Goal: Task Accomplishment & Management: Use online tool/utility

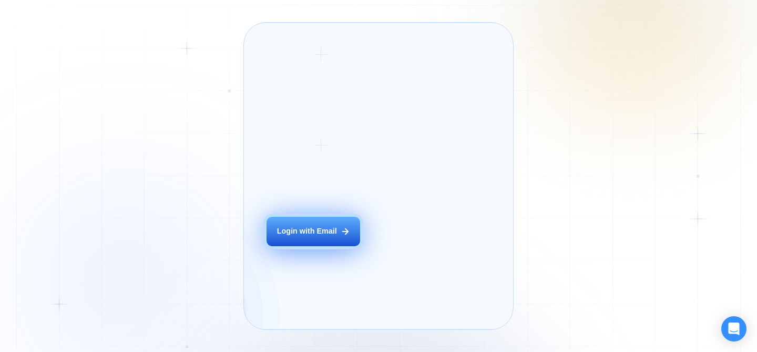
click at [302, 249] on div "Login ‍ Welcome to GigRadar. AI Business Manager for Agencies Login with Email" at bounding box center [325, 176] width 141 height 284
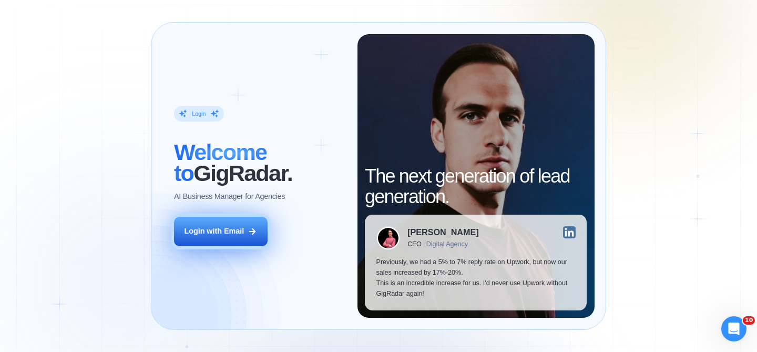
click at [245, 228] on button "Login with Email" at bounding box center [221, 231] width 94 height 29
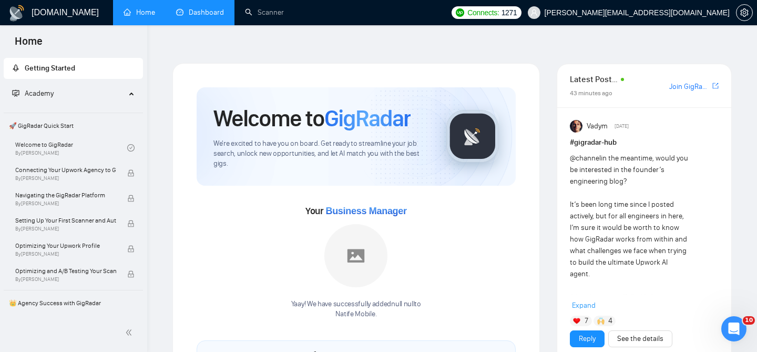
click at [208, 17] on link "Dashboard" at bounding box center [200, 12] width 48 height 9
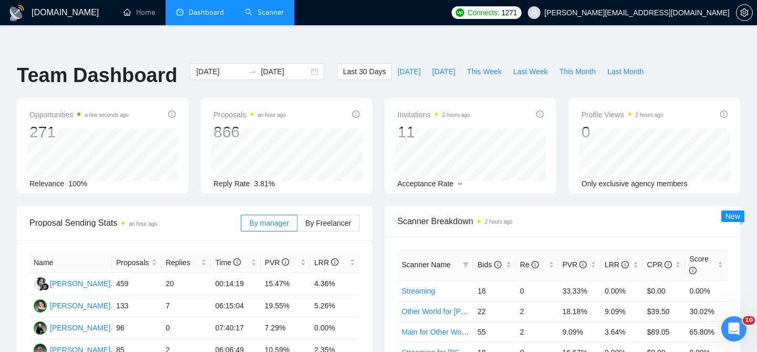
click at [272, 12] on link "Scanner" at bounding box center [264, 12] width 39 height 9
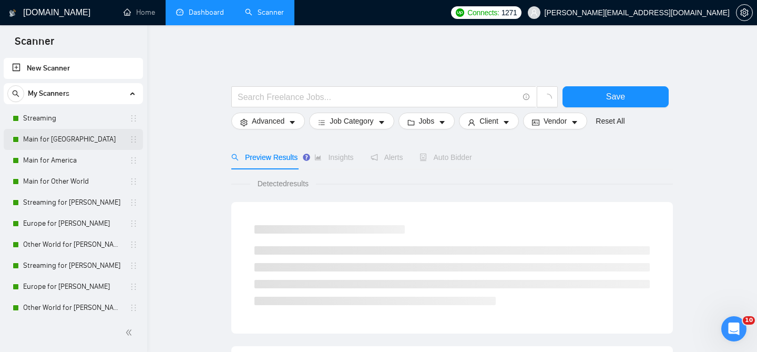
click at [56, 146] on link "Main for [GEOGRAPHIC_DATA]" at bounding box center [73, 139] width 100 height 21
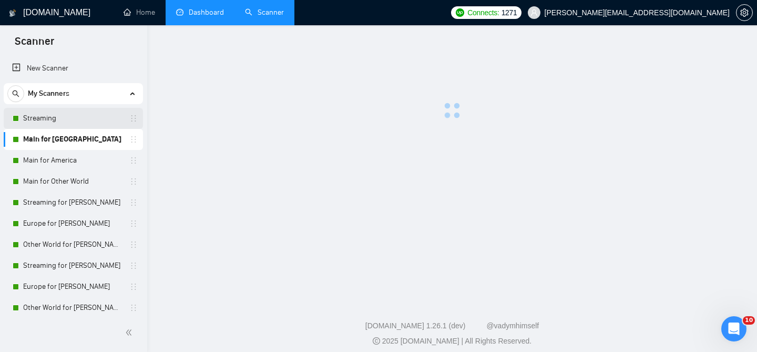
click at [56, 126] on link "Streaming" at bounding box center [73, 118] width 100 height 21
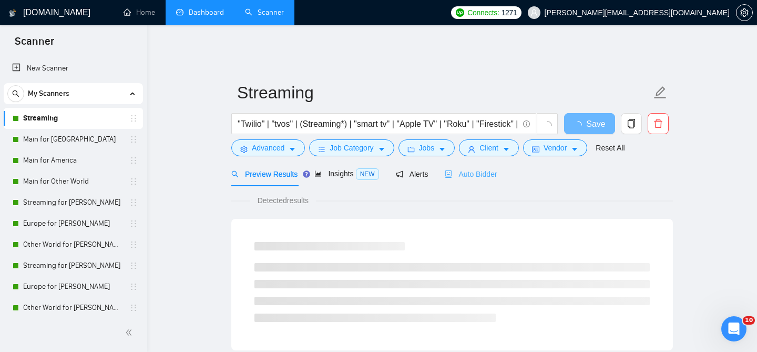
click at [470, 172] on div "Auto Bidder" at bounding box center [471, 173] width 52 height 25
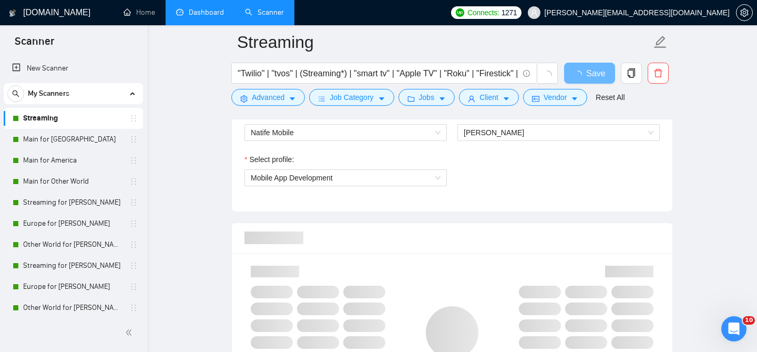
scroll to position [544, 0]
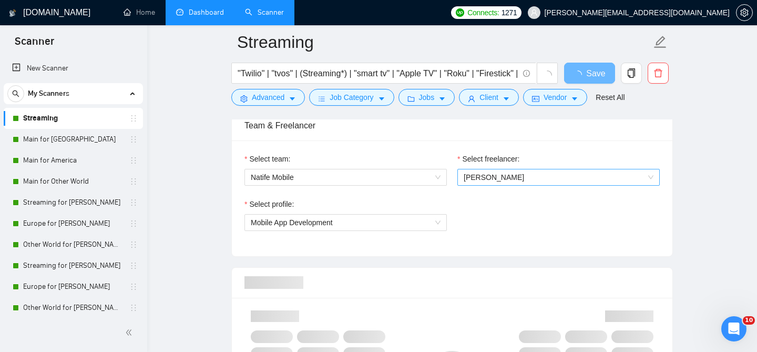
click at [516, 169] on span "[PERSON_NAME]" at bounding box center [559, 177] width 190 height 16
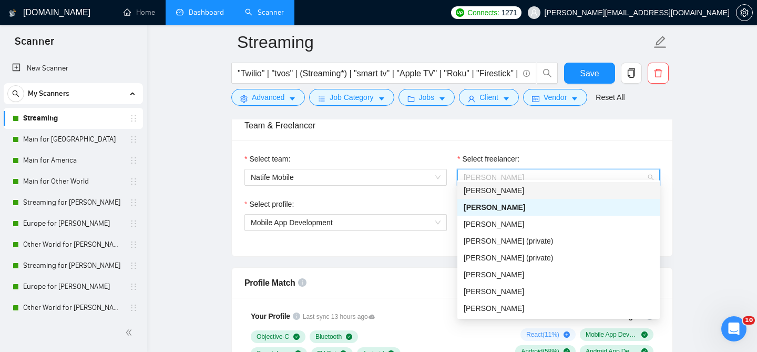
click at [502, 192] on span "[PERSON_NAME]" at bounding box center [494, 190] width 60 height 8
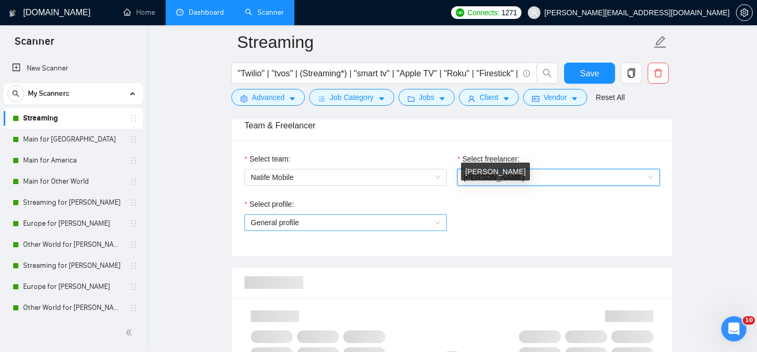
click at [361, 214] on span "General profile" at bounding box center [346, 222] width 190 height 16
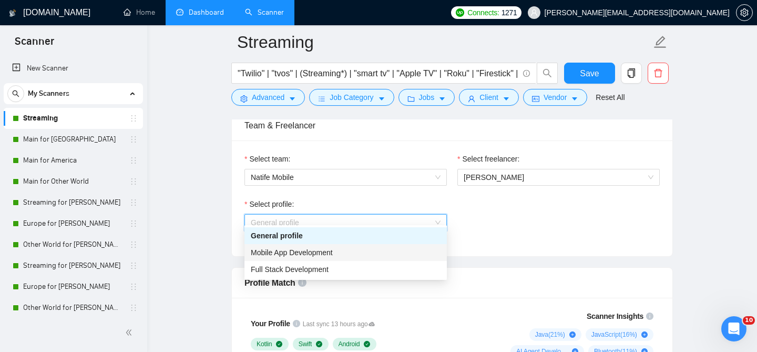
click at [325, 251] on span "Mobile App Development" at bounding box center [292, 252] width 82 height 8
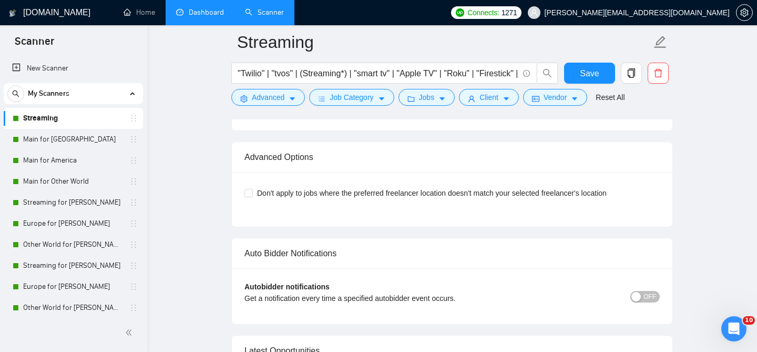
scroll to position [2406, 0]
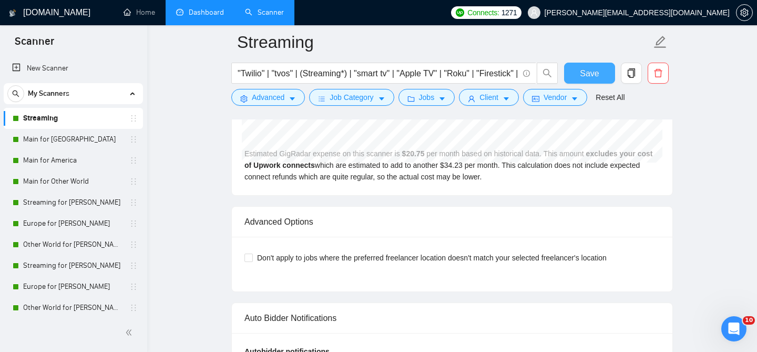
click at [590, 75] on span "Save" at bounding box center [589, 73] width 19 height 13
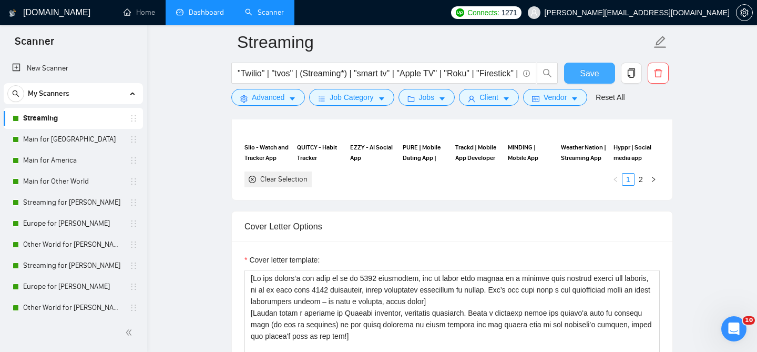
scroll to position [1142, 0]
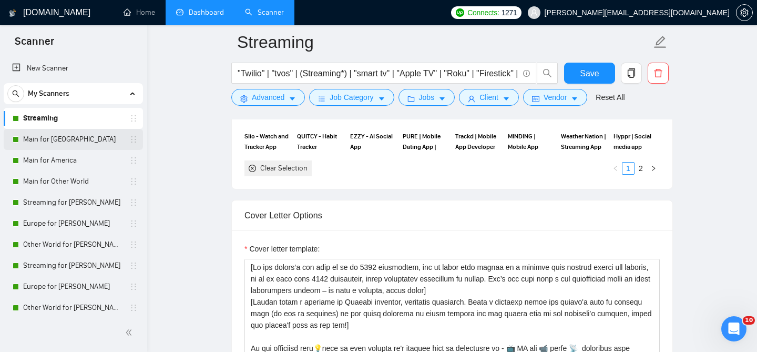
click at [64, 149] on link "Main for [GEOGRAPHIC_DATA]" at bounding box center [73, 139] width 100 height 21
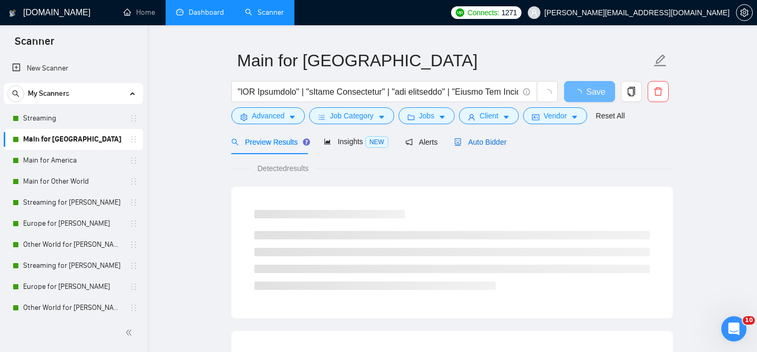
click at [482, 138] on span "Auto Bidder" at bounding box center [480, 142] width 52 height 8
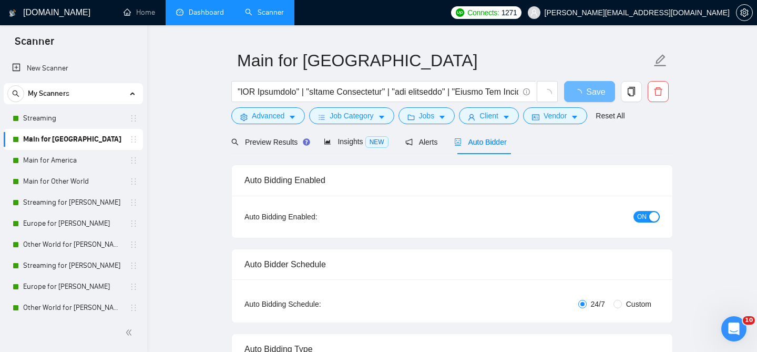
checkbox input "true"
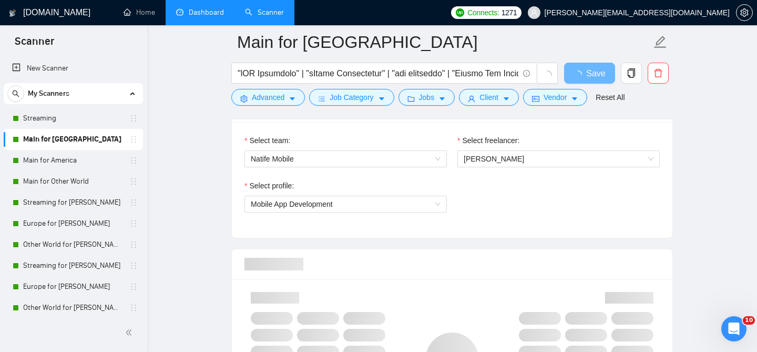
scroll to position [563, 0]
click at [482, 153] on span "[PERSON_NAME]" at bounding box center [494, 157] width 60 height 8
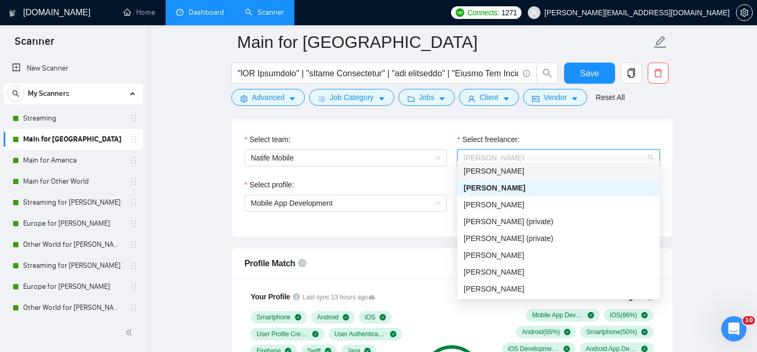
click at [486, 172] on span "[PERSON_NAME]" at bounding box center [494, 171] width 60 height 8
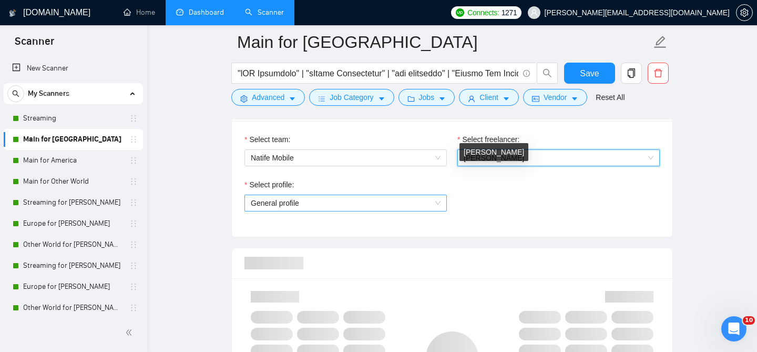
click at [346, 195] on span "General profile" at bounding box center [346, 203] width 190 height 16
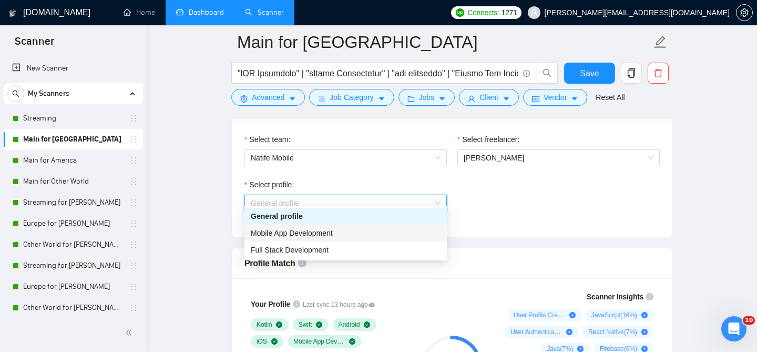
click at [307, 232] on span "Mobile App Development" at bounding box center [292, 233] width 82 height 8
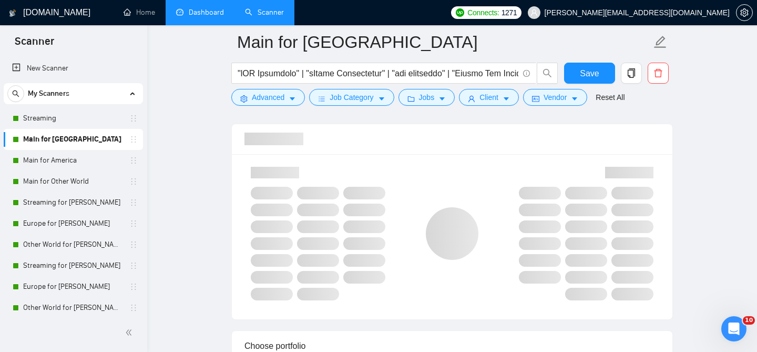
scroll to position [693, 0]
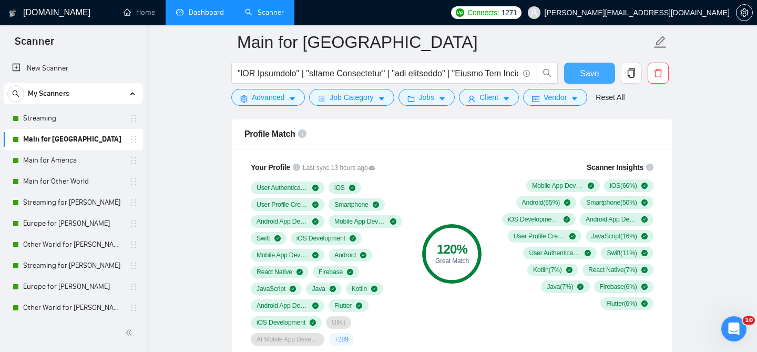
click at [584, 77] on span "Save" at bounding box center [589, 73] width 19 height 13
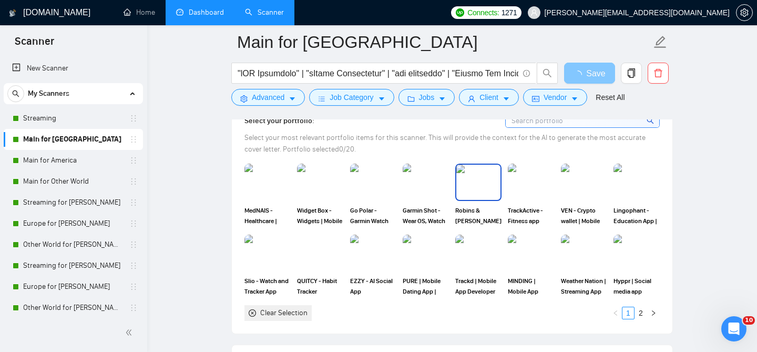
scroll to position [998, 0]
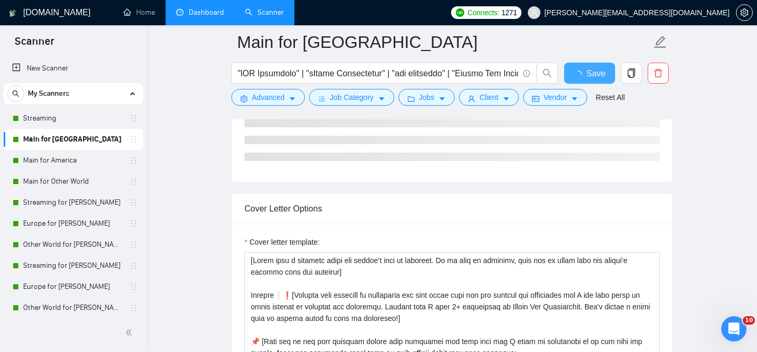
checkbox input "true"
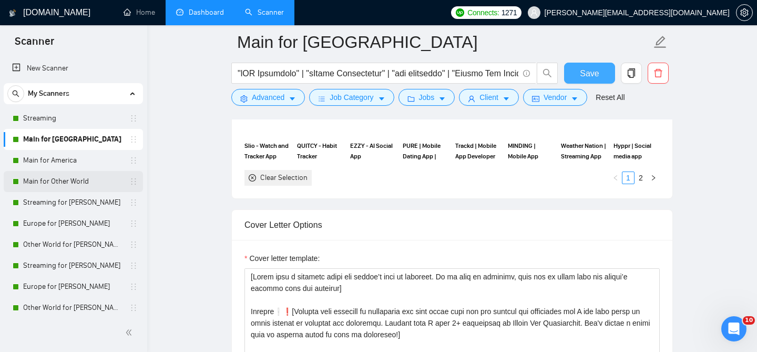
scroll to position [1152, 0]
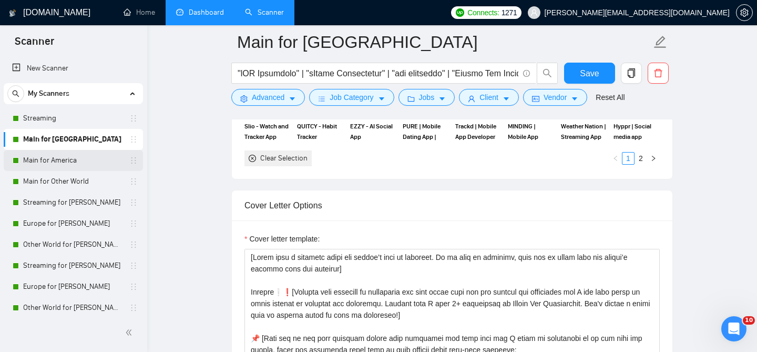
click at [42, 161] on link "Main for America" at bounding box center [73, 160] width 100 height 21
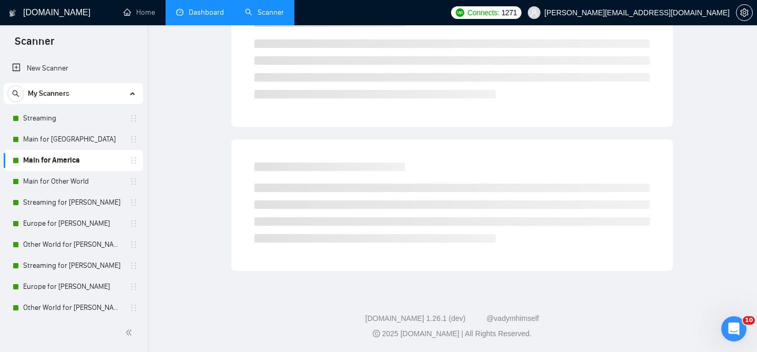
scroll to position [32, 0]
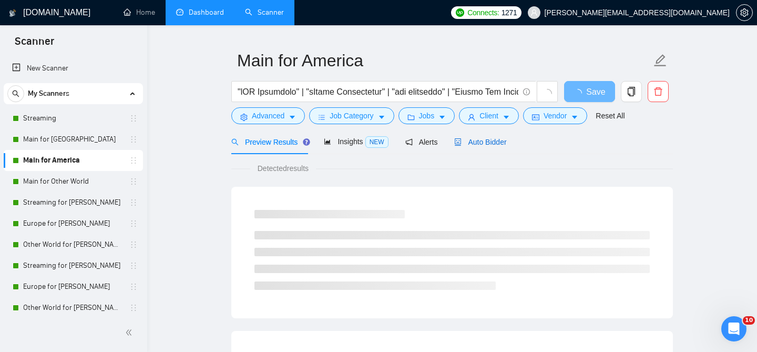
click at [489, 136] on div "Auto Bidder" at bounding box center [480, 142] width 52 height 12
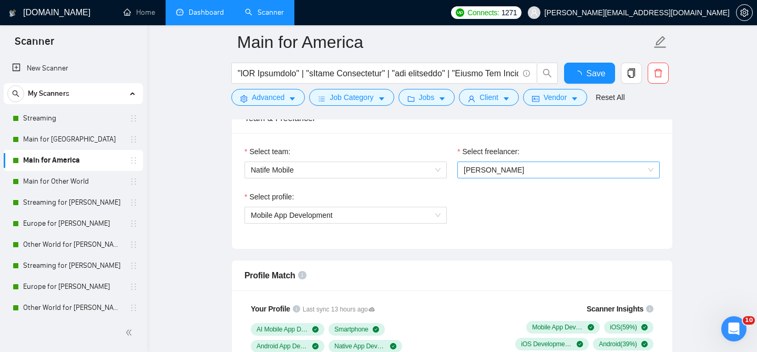
scroll to position [544, 0]
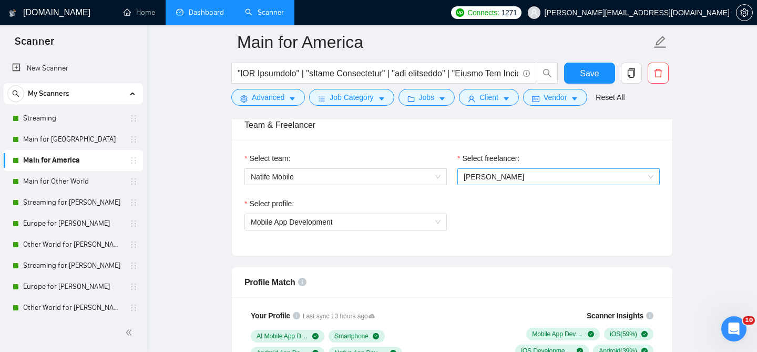
click at [499, 172] on span "[PERSON_NAME]" at bounding box center [494, 176] width 60 height 8
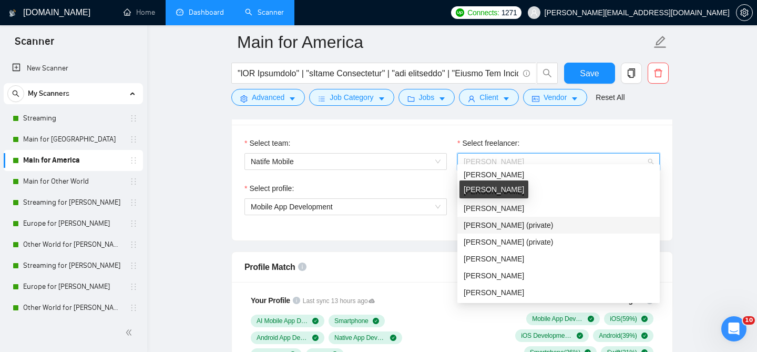
scroll to position [0, 0]
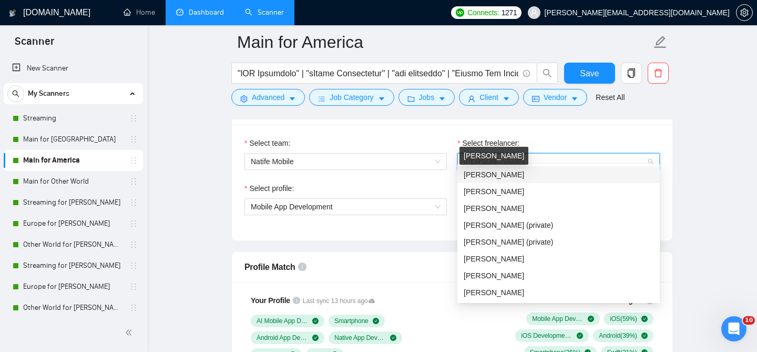
click at [504, 178] on span "[PERSON_NAME]" at bounding box center [494, 174] width 60 height 8
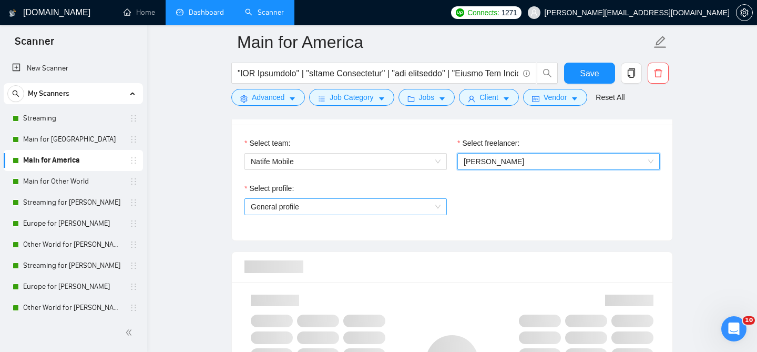
click at [332, 205] on span "General profile" at bounding box center [346, 207] width 190 height 16
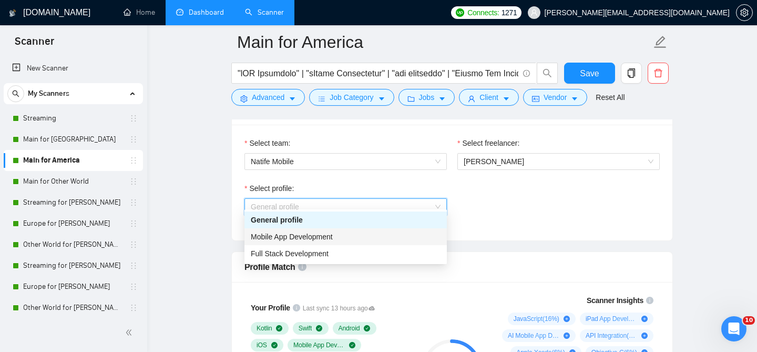
click at [309, 239] on span "Mobile App Development" at bounding box center [292, 236] width 82 height 8
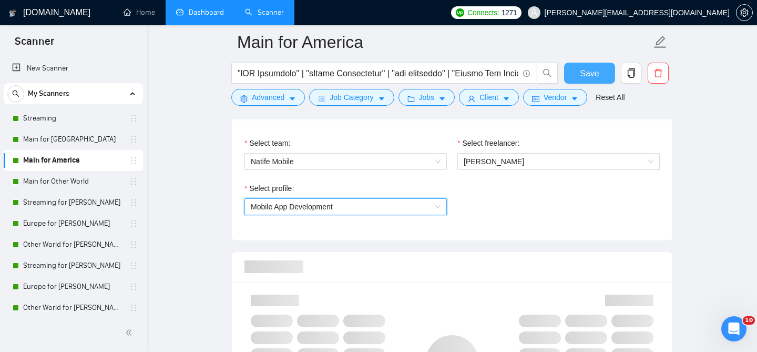
click at [597, 69] on span "Save" at bounding box center [589, 73] width 19 height 13
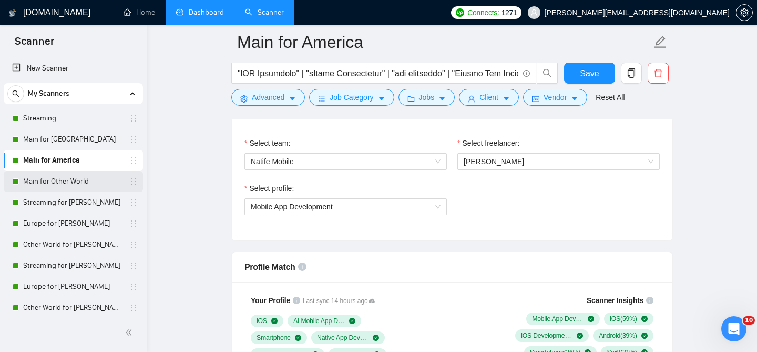
click at [75, 183] on link "Main for Other World" at bounding box center [73, 181] width 100 height 21
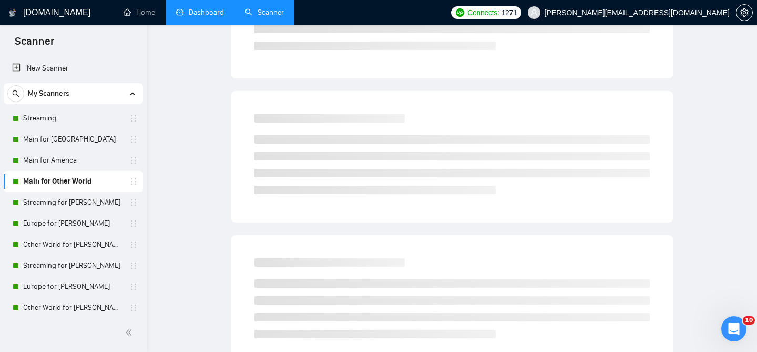
scroll to position [32, 0]
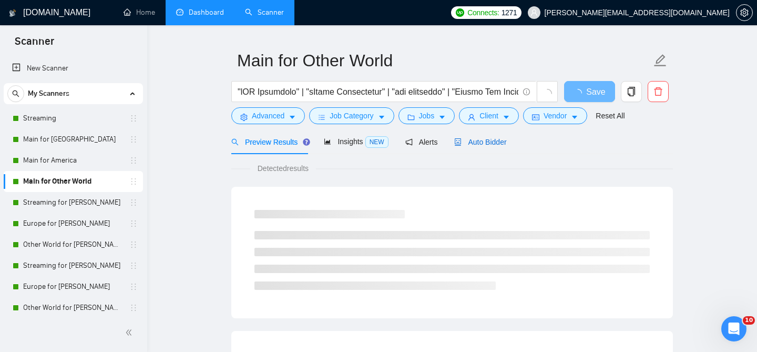
click at [480, 138] on span "Auto Bidder" at bounding box center [480, 142] width 52 height 8
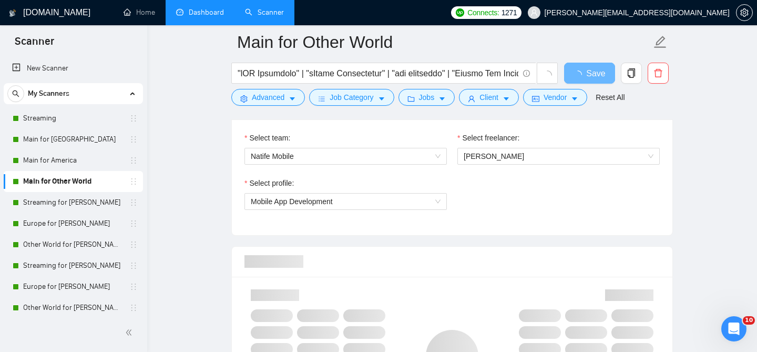
scroll to position [564, 0]
click at [495, 156] on span "[PERSON_NAME]" at bounding box center [559, 157] width 190 height 16
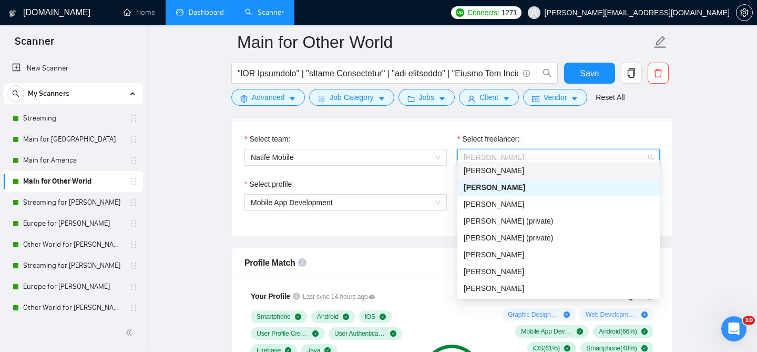
click at [489, 177] on div "[PERSON_NAME]" at bounding box center [558, 170] width 202 height 17
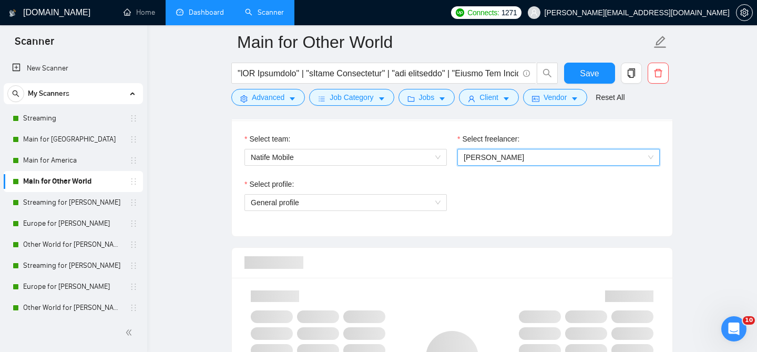
click at [374, 204] on div "Select profile: General profile" at bounding box center [345, 200] width 213 height 45
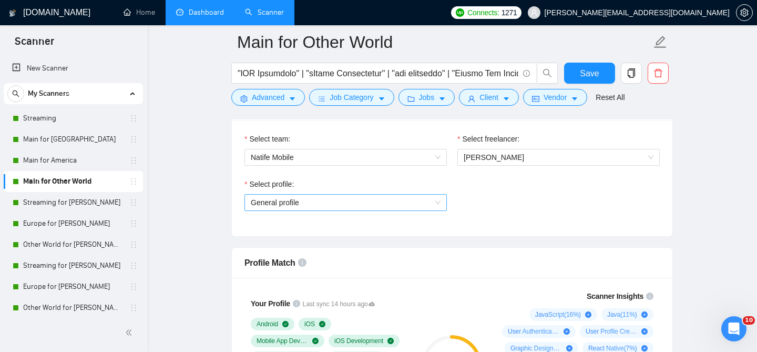
click at [374, 199] on span "General profile" at bounding box center [346, 202] width 190 height 16
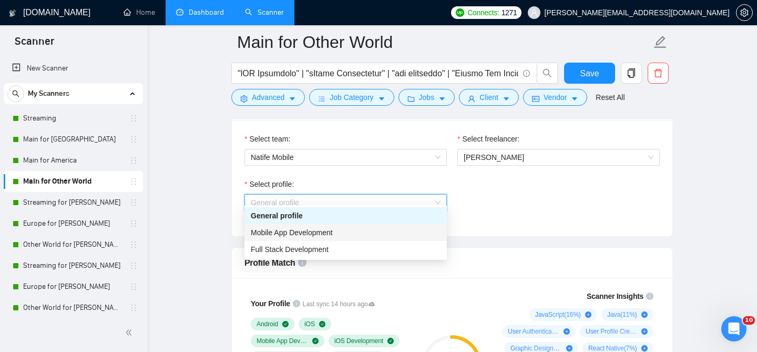
click at [310, 230] on span "Mobile App Development" at bounding box center [292, 232] width 82 height 8
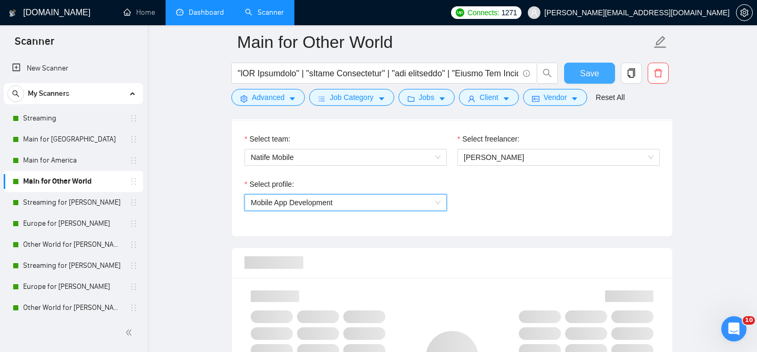
click at [589, 72] on span "Save" at bounding box center [589, 73] width 19 height 13
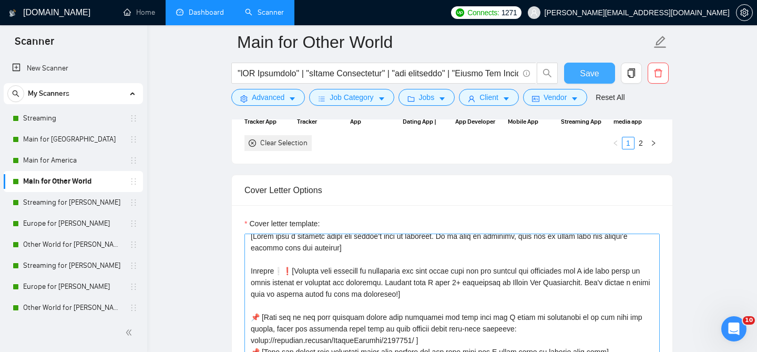
scroll to position [0, 0]
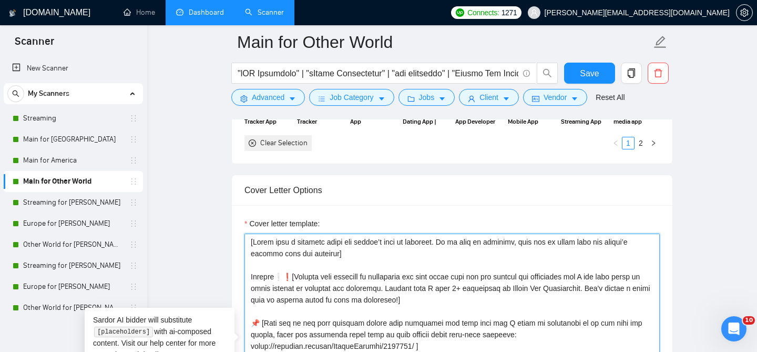
drag, startPoint x: 275, startPoint y: 269, endPoint x: 245, endPoint y: 264, distance: 29.8
click at [245, 264] on textarea "Cover letter template:" at bounding box center [451, 351] width 415 height 236
drag, startPoint x: 265, startPoint y: 268, endPoint x: 243, endPoint y: 263, distance: 22.6
click at [243, 263] on div "Cover letter template:" at bounding box center [452, 350] width 440 height 290
paste textarea "Start your letter with a friendly, light joke that is relevant to the client's …"
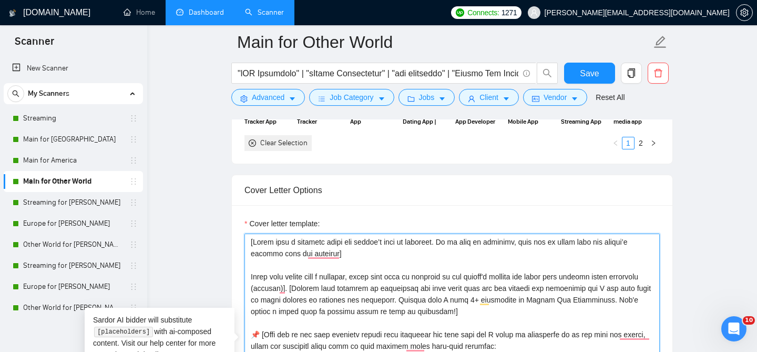
click at [251, 267] on textarea "Cover letter template:" at bounding box center [451, 351] width 415 height 236
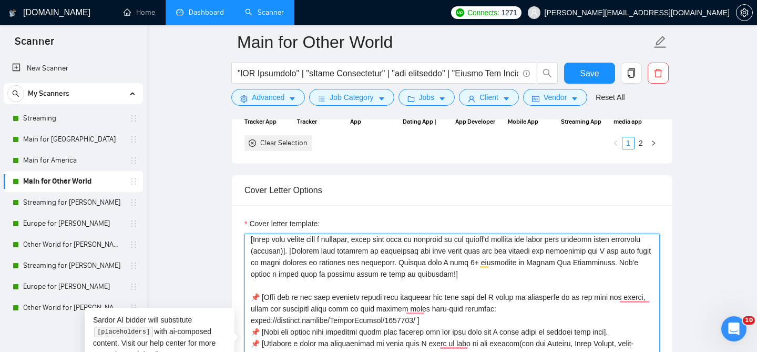
drag, startPoint x: 414, startPoint y: 253, endPoint x: 292, endPoint y: 244, distance: 122.8
click at [292, 244] on textarea "Cover letter template:" at bounding box center [451, 351] width 415 height 236
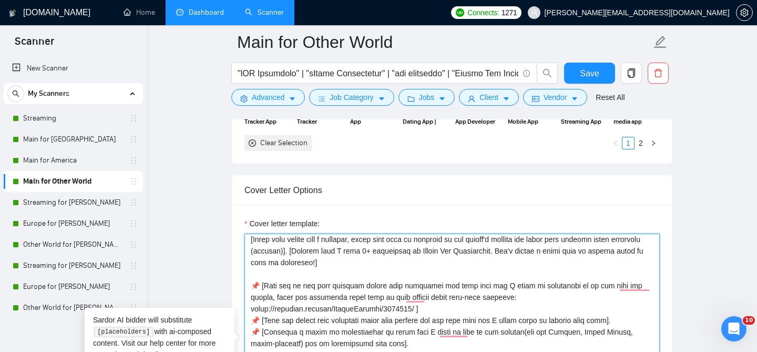
drag, startPoint x: 320, startPoint y: 254, endPoint x: 288, endPoint y: 243, distance: 34.1
click at [288, 243] on textarea "Cover letter template:" at bounding box center [451, 351] width 415 height 236
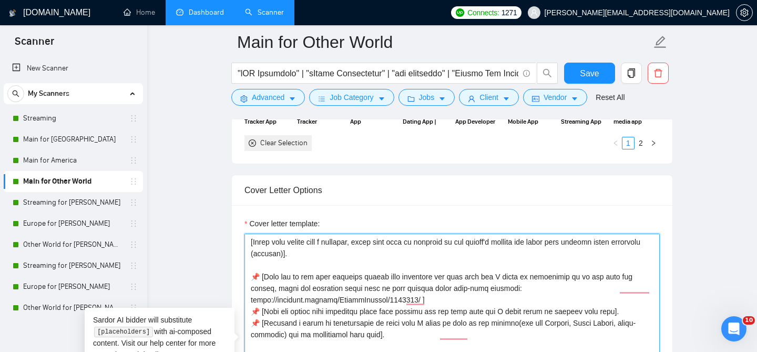
scroll to position [35, 0]
click at [252, 267] on textarea "Cover letter template:" at bounding box center [451, 351] width 415 height 236
click at [397, 325] on textarea "Cover letter template:" at bounding box center [451, 351] width 415 height 236
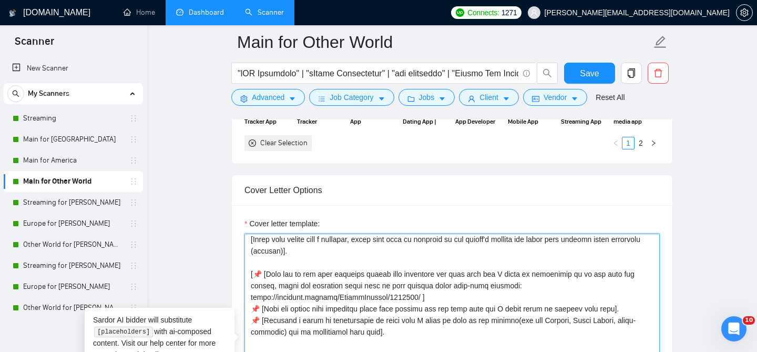
paste textarea "[Mention that I have 9+ experience in Mobile App Development. Don't forget a sm…"
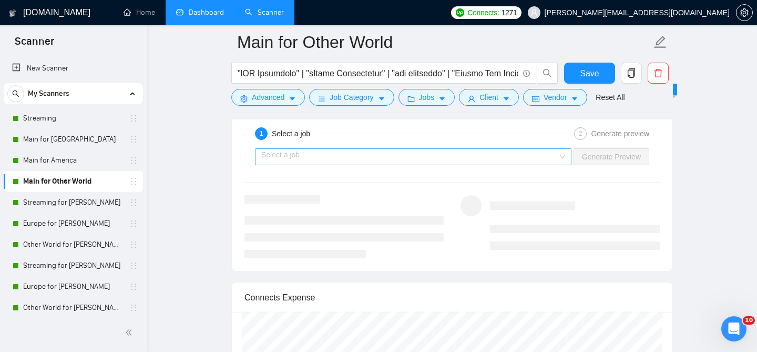
click at [355, 149] on input "search" at bounding box center [409, 157] width 296 height 16
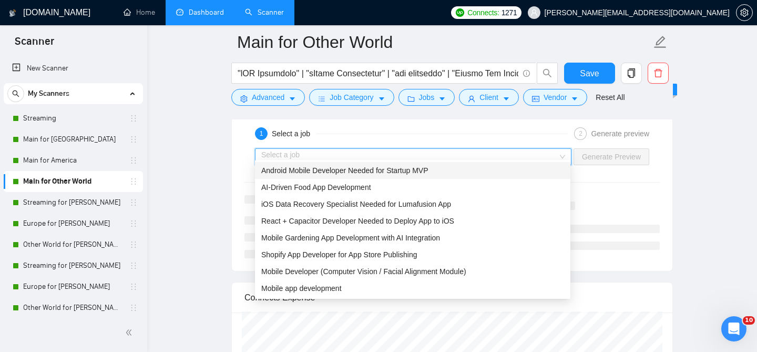
click at [330, 170] on span "Android Mobile Developer Needed for Startup MVP" at bounding box center [344, 170] width 167 height 8
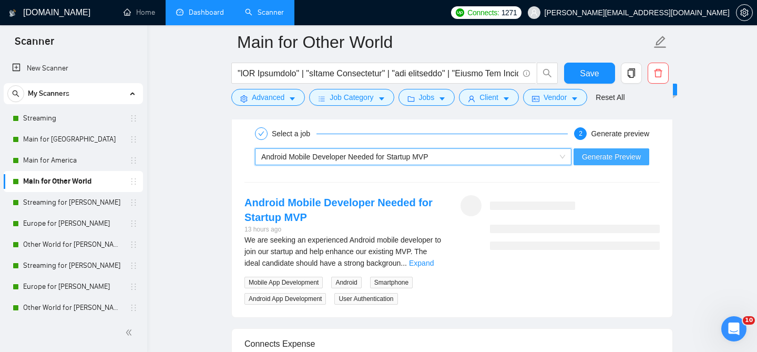
click at [610, 151] on span "Generate Preview" at bounding box center [611, 157] width 59 height 12
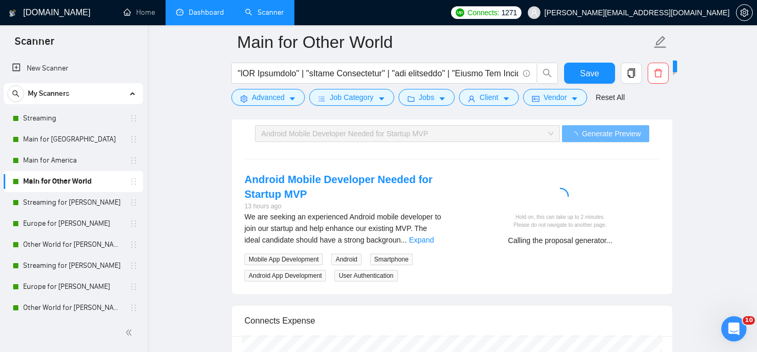
click at [423, 223] on span "We are seeking an experienced Android mobile developer to join our startup and …" at bounding box center [342, 228] width 197 height 32
click at [423, 235] on link "Expand" at bounding box center [421, 239] width 25 height 8
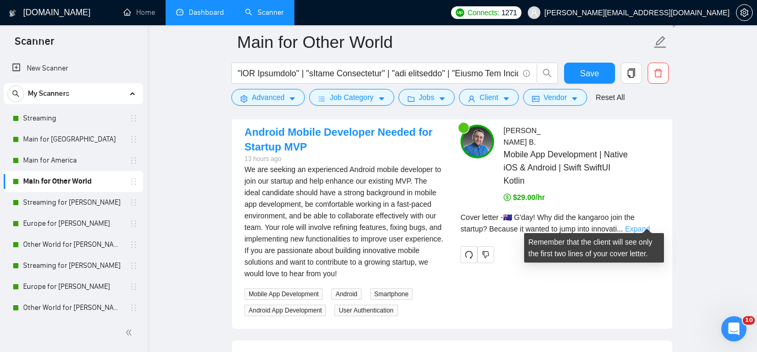
click at [640, 224] on link "Expand" at bounding box center [637, 228] width 25 height 8
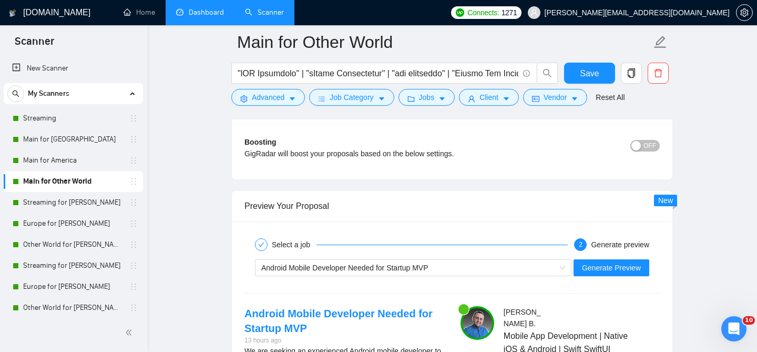
scroll to position [2047, 0]
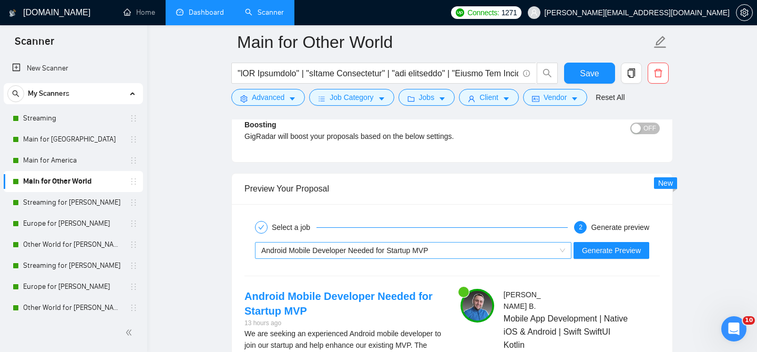
click at [404, 246] on span "Android Mobile Developer Needed for Startup MVP" at bounding box center [344, 250] width 167 height 8
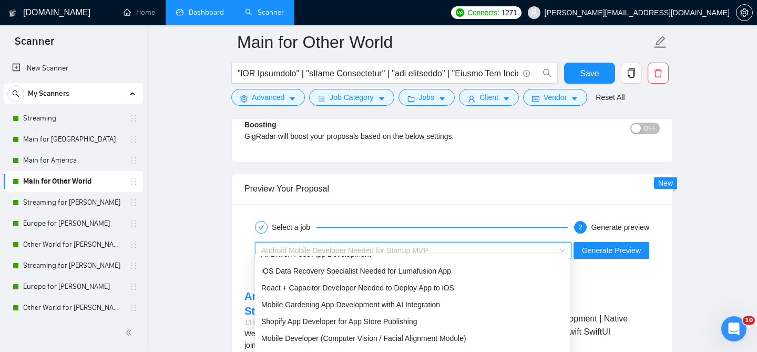
scroll to position [34, 0]
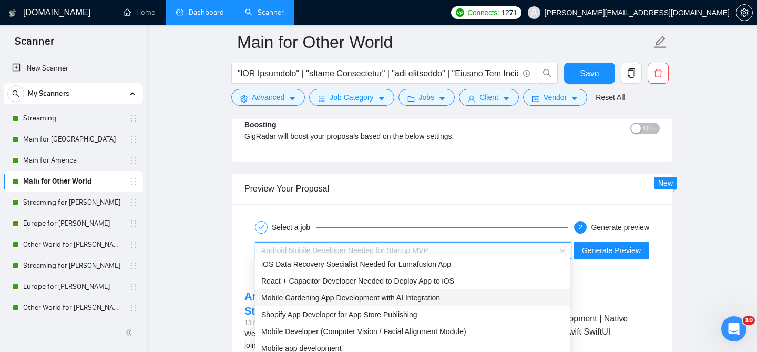
click at [335, 302] on div "Mobile Gardening App Development with AI Integration" at bounding box center [412, 298] width 303 height 12
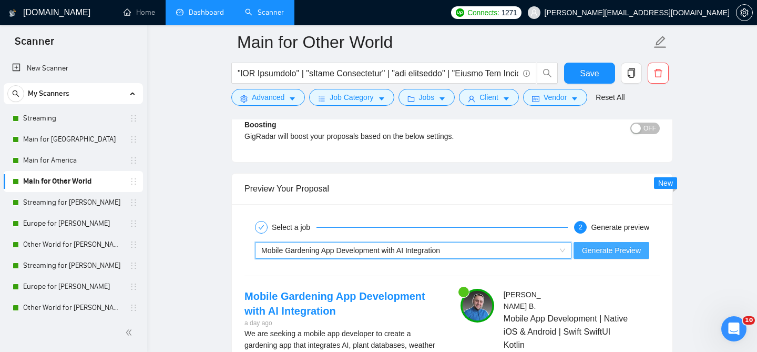
click at [629, 246] on span "Generate Preview" at bounding box center [611, 250] width 59 height 12
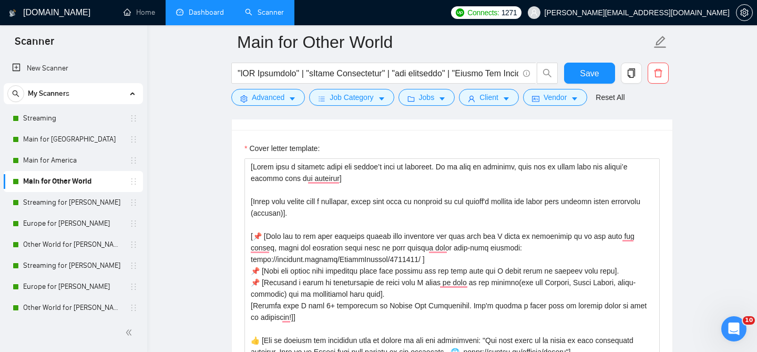
scroll to position [1255, 0]
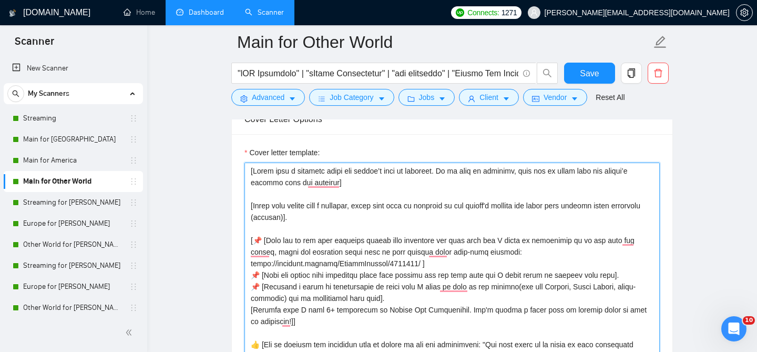
click at [281, 210] on textarea "Cover letter template:" at bounding box center [451, 280] width 415 height 236
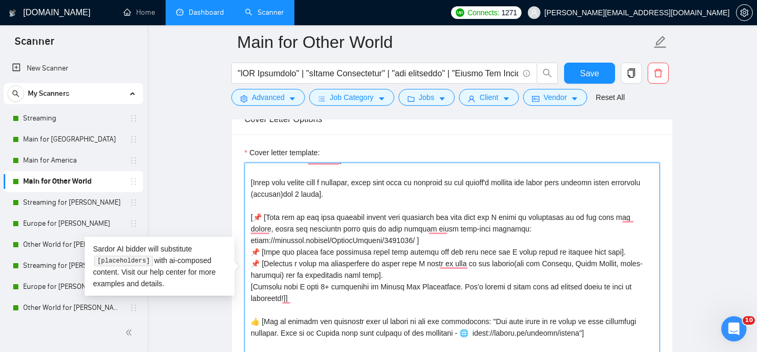
scroll to position [30, 0]
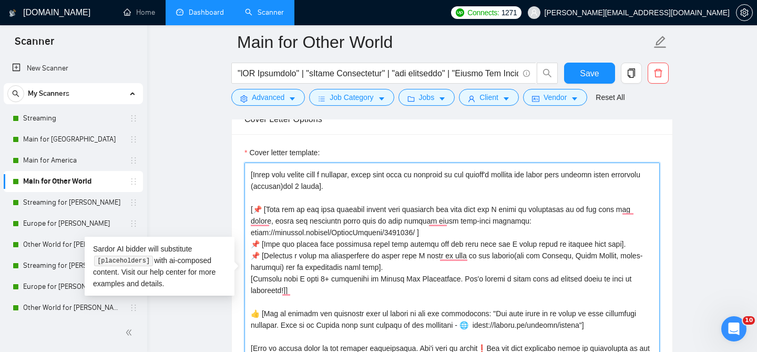
click at [332, 180] on textarea "Cover letter template:" at bounding box center [451, 280] width 415 height 236
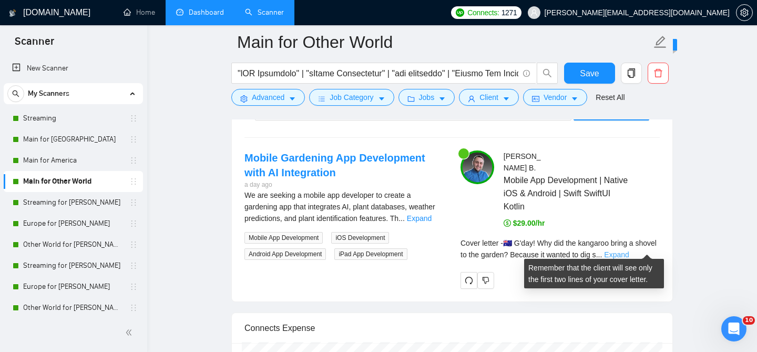
click at [629, 250] on link "Expand" at bounding box center [616, 254] width 25 height 8
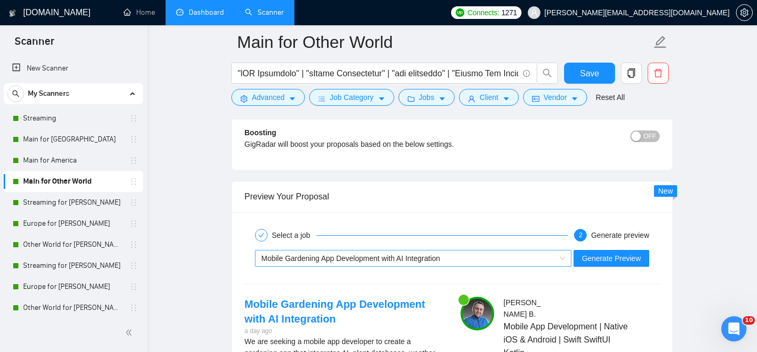
click at [448, 254] on div "Mobile Gardening App Development with AI Integration" at bounding box center [408, 258] width 294 height 16
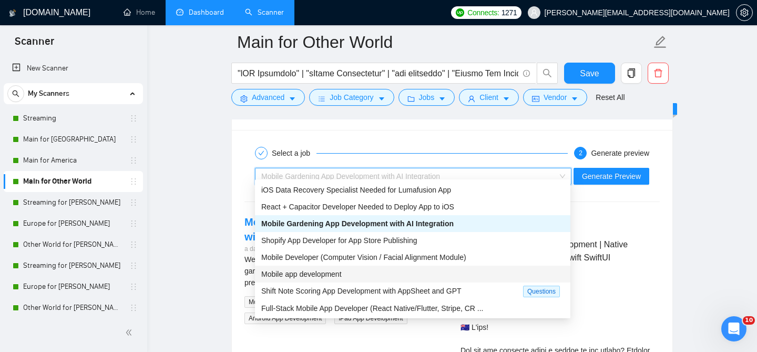
click at [352, 272] on div "Mobile app development" at bounding box center [412, 274] width 303 height 12
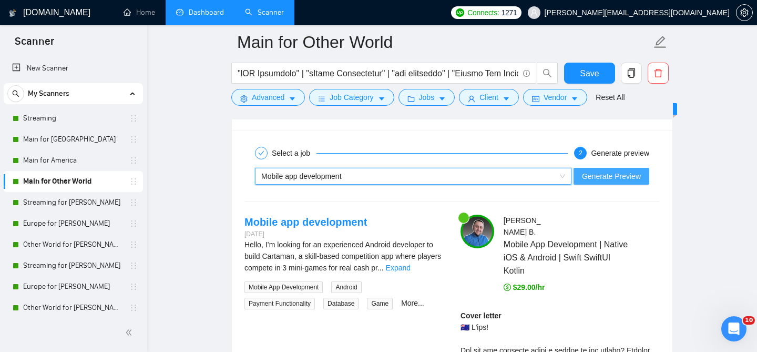
click at [599, 172] on span "Generate Preview" at bounding box center [611, 176] width 59 height 12
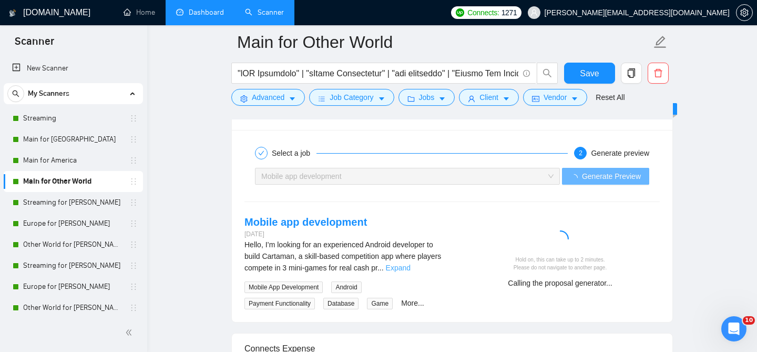
click at [410, 263] on link "Expand" at bounding box center [398, 267] width 25 height 8
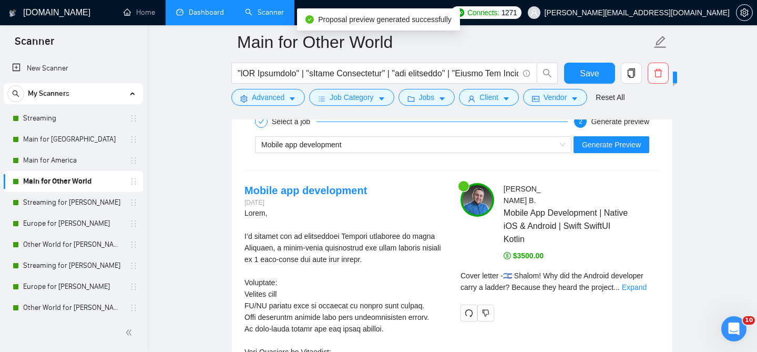
scroll to position [2160, 0]
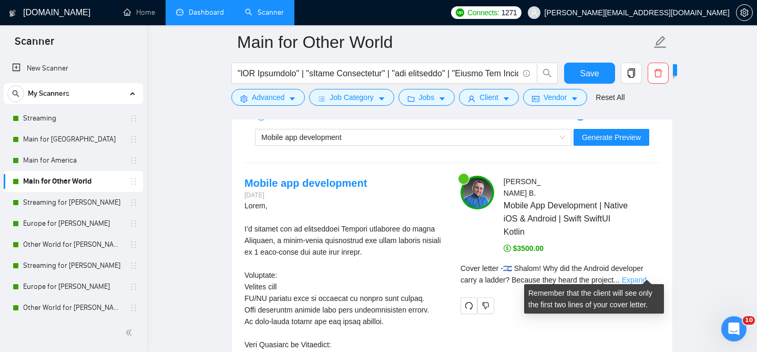
click at [634, 275] on link "Expand" at bounding box center [634, 279] width 25 height 8
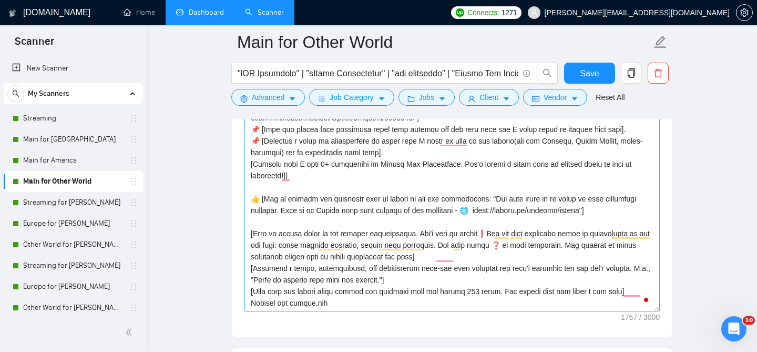
scroll to position [1343, 0]
click at [271, 295] on textarea "Cover letter template:" at bounding box center [451, 192] width 415 height 236
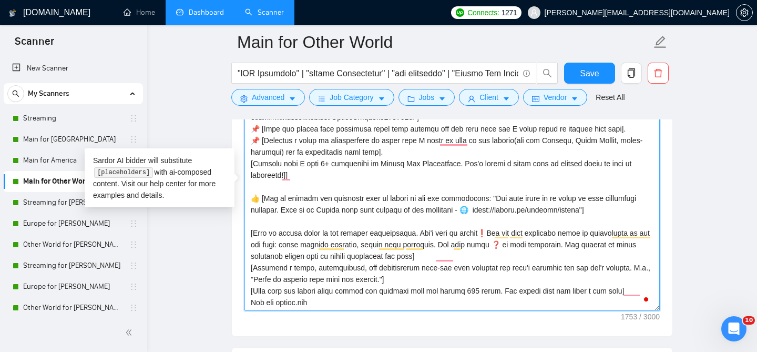
type textarea "[Start with a greeting using the client’s name if provided. If no name is provi…"
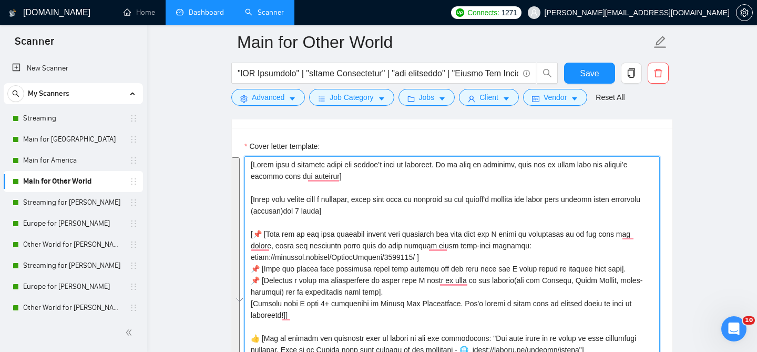
scroll to position [1227, 0]
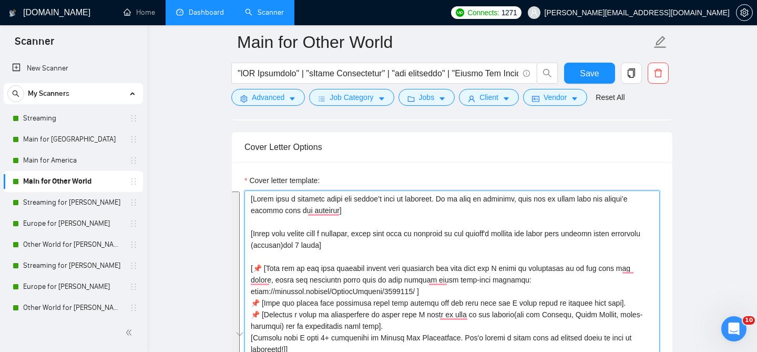
click at [331, 234] on textarea "Cover letter template:" at bounding box center [451, 308] width 415 height 236
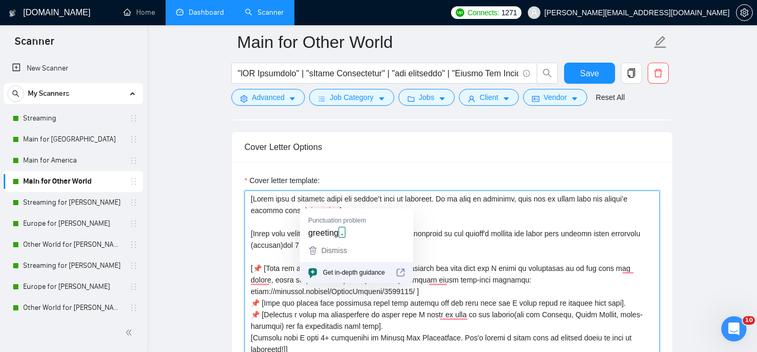
click at [461, 209] on textarea "Cover letter template:" at bounding box center [451, 308] width 415 height 236
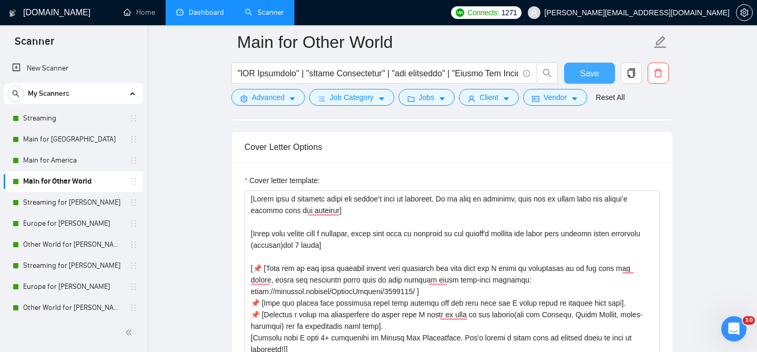
click at [587, 76] on span "Save" at bounding box center [589, 73] width 19 height 13
click at [72, 166] on link "Main for America" at bounding box center [73, 160] width 100 height 21
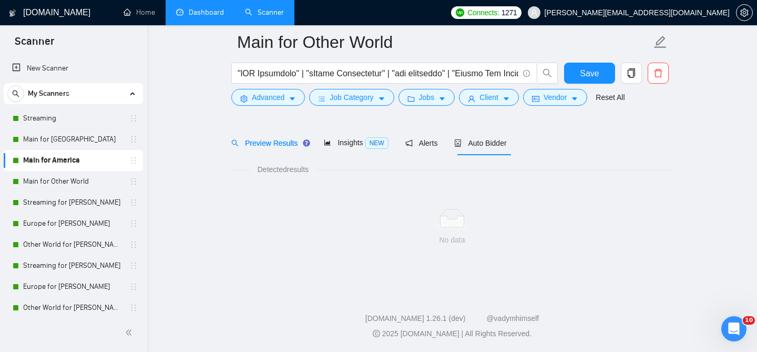
scroll to position [32, 0]
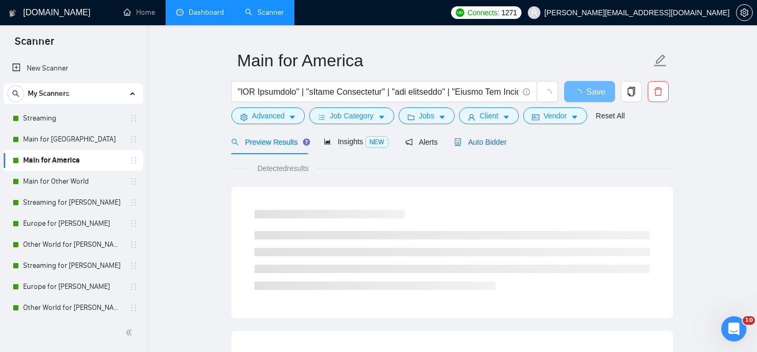
click at [477, 138] on span "Auto Bidder" at bounding box center [480, 142] width 52 height 8
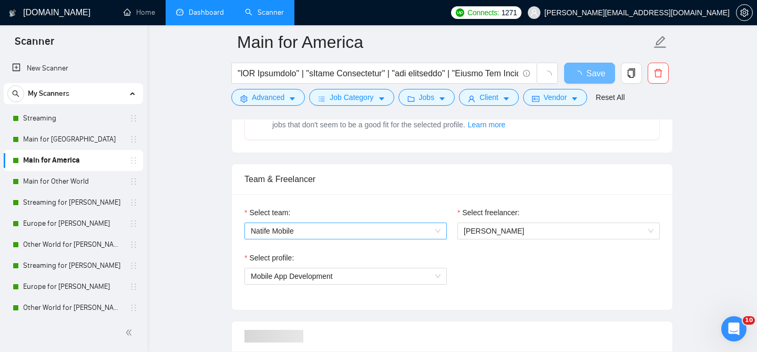
scroll to position [486, 0]
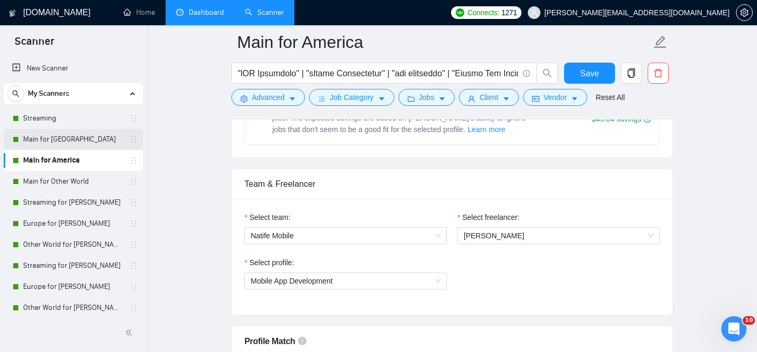
click at [76, 144] on link "Main for [GEOGRAPHIC_DATA]" at bounding box center [73, 139] width 100 height 21
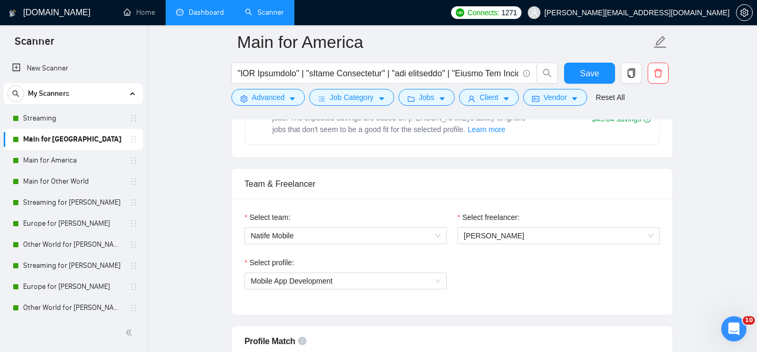
scroll to position [32, 0]
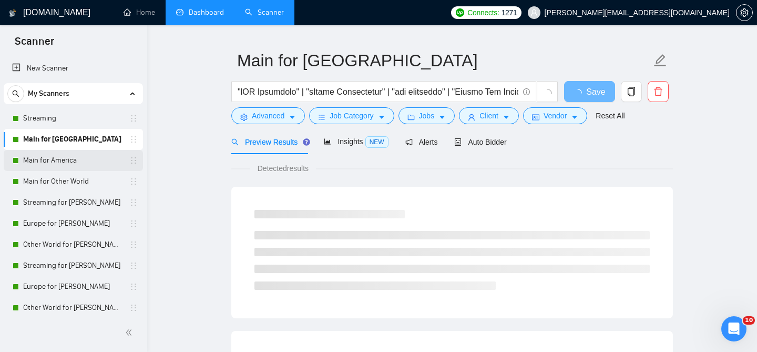
click at [80, 159] on link "Main for America" at bounding box center [73, 160] width 100 height 21
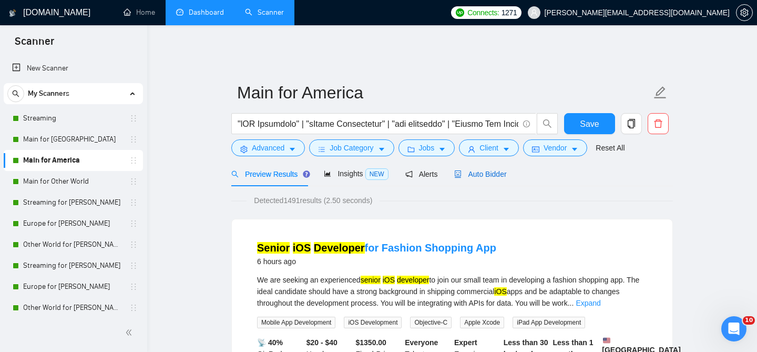
click at [482, 170] on span "Auto Bidder" at bounding box center [480, 174] width 52 height 8
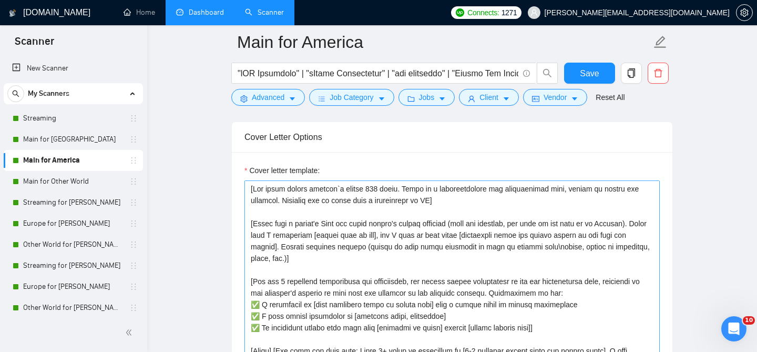
scroll to position [1228, 0]
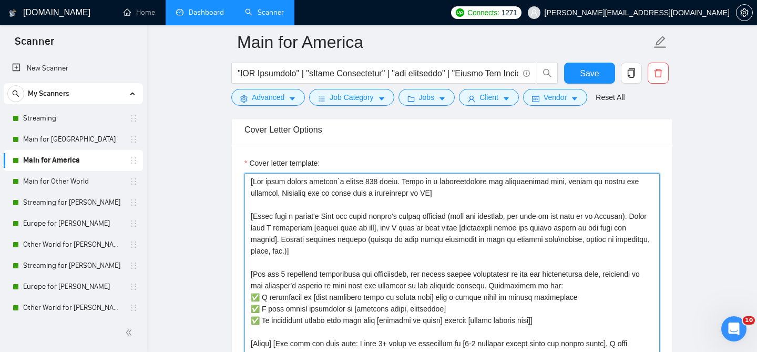
click at [313, 214] on textarea "Cover letter template:" at bounding box center [451, 291] width 415 height 236
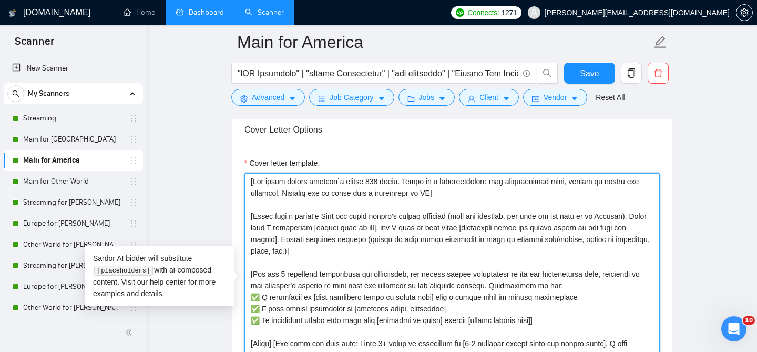
paste textarea "Start with a greeting using the client’s name if provided. If no name is provid…"
type textarea "[Start with a greeting using the client’s name if provided. If no name is provi…"
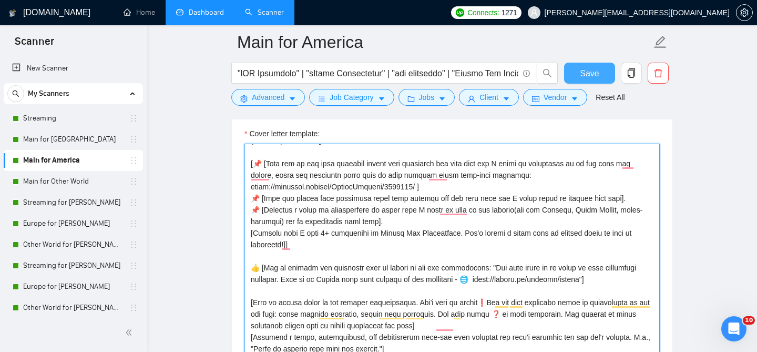
scroll to position [58, 0]
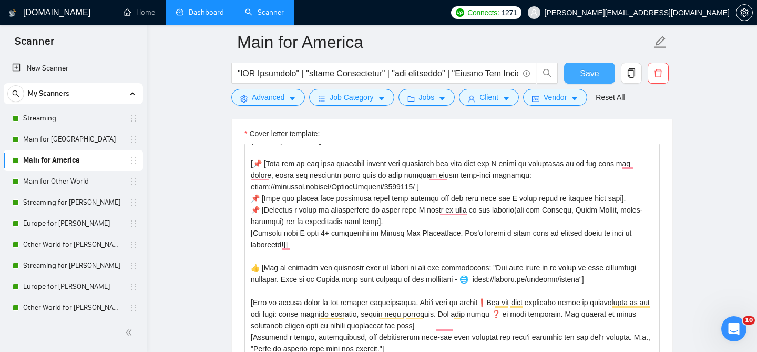
click at [602, 72] on button "Save" at bounding box center [589, 73] width 51 height 21
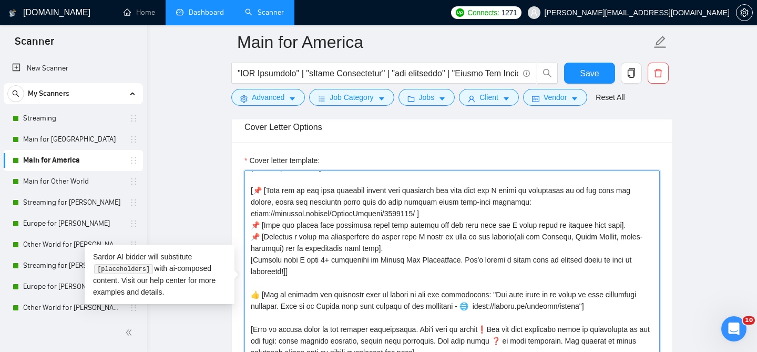
drag, startPoint x: 257, startPoint y: 225, endPoint x: 246, endPoint y: 225, distance: 10.5
click at [246, 225] on textarea "Cover letter template:" at bounding box center [451, 288] width 415 height 236
click at [252, 252] on textarea "Cover letter template:" at bounding box center [451, 288] width 415 height 236
paste textarea "📌"
type textarea "[Start with a greeting using the client’s name if provided. If no name is provi…"
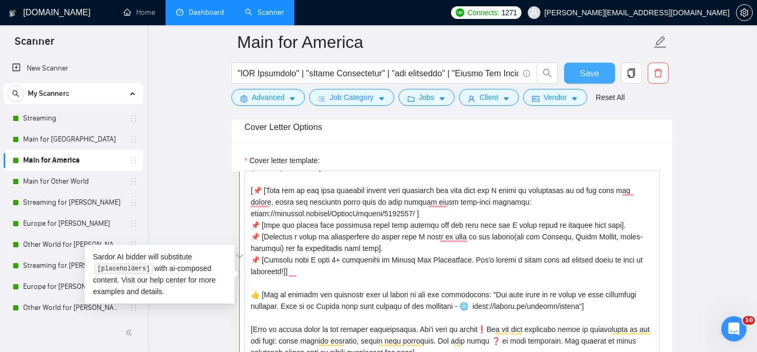
click at [579, 74] on button "Save" at bounding box center [589, 73] width 51 height 21
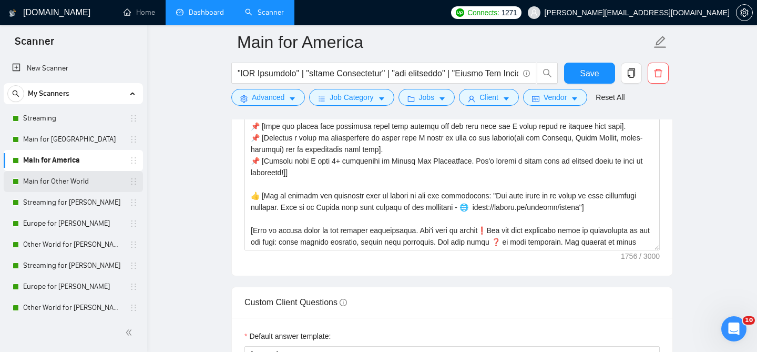
click at [89, 175] on link "Main for Other World" at bounding box center [73, 181] width 100 height 21
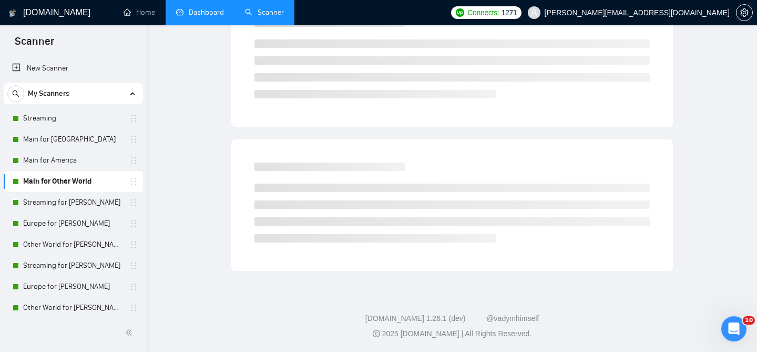
scroll to position [32, 0]
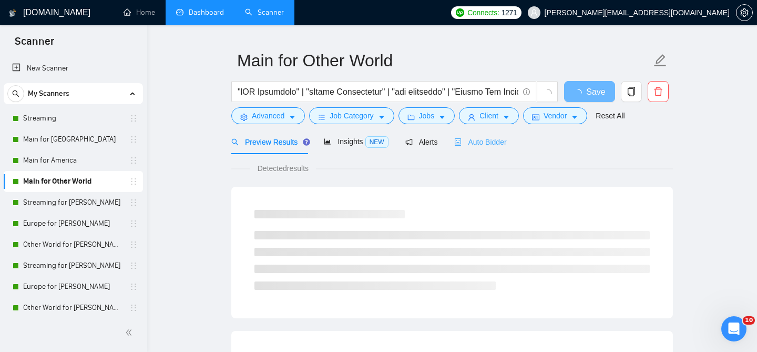
click at [485, 129] on div "Auto Bidder" at bounding box center [480, 141] width 52 height 25
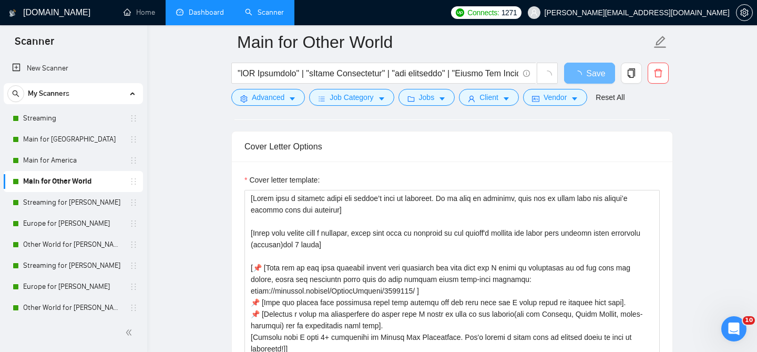
scroll to position [1176, 0]
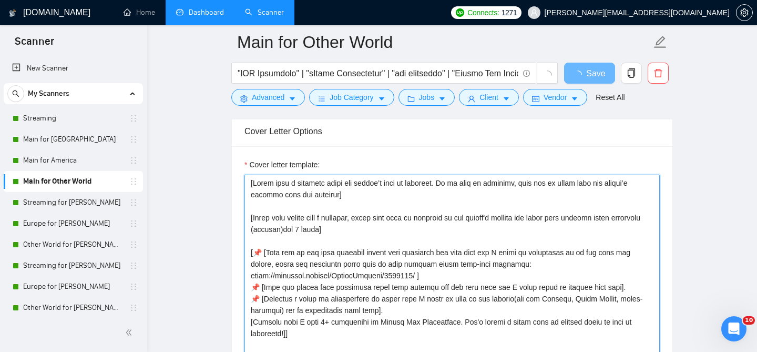
click at [314, 248] on textarea "Cover letter template:" at bounding box center [451, 292] width 415 height 236
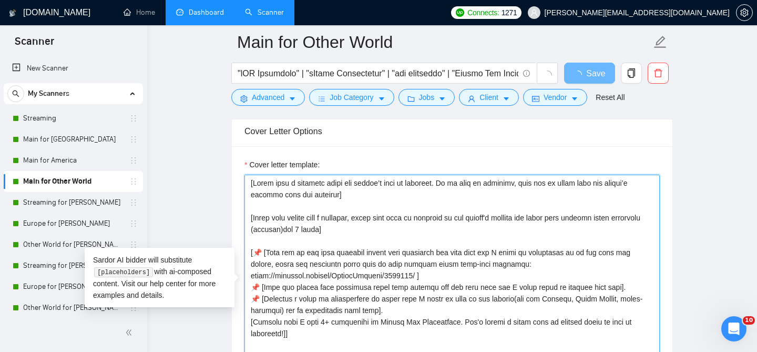
paste textarea "📌"
type textarea "[Start with a greeting using the client’s name if provided. If no name is provi…"
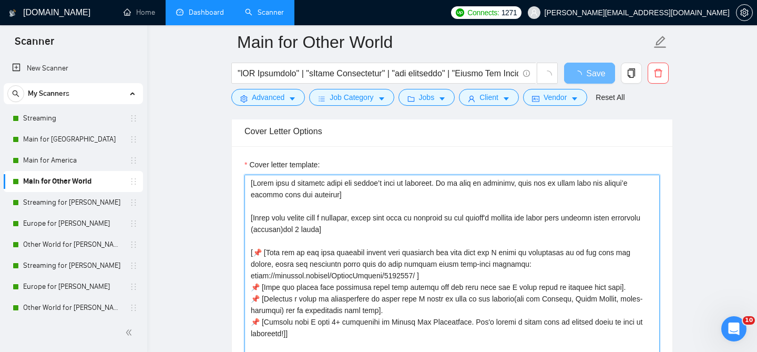
scroll to position [54, 0]
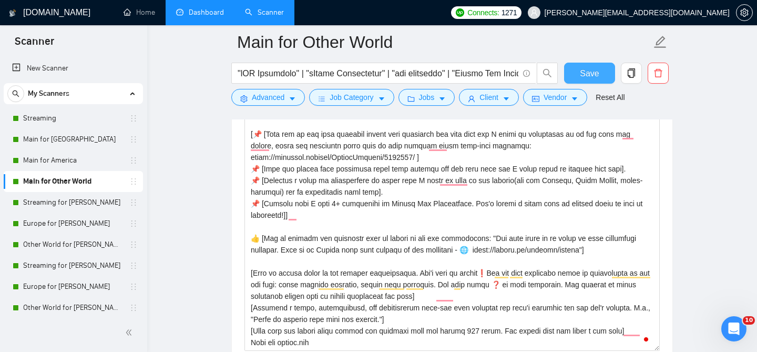
click at [601, 77] on button "Save" at bounding box center [589, 73] width 51 height 21
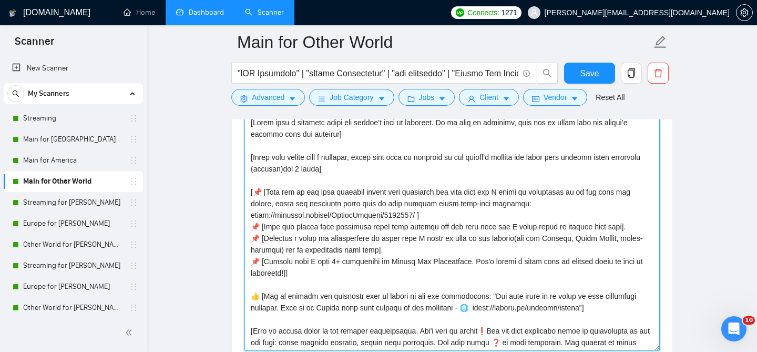
click at [526, 206] on textarea "Cover letter template:" at bounding box center [451, 232] width 415 height 236
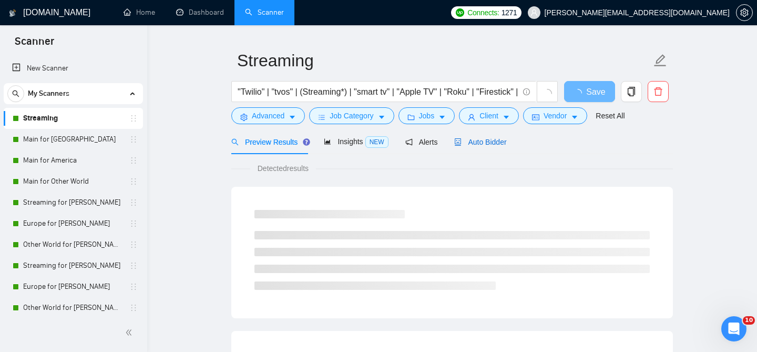
click at [478, 138] on span "Auto Bidder" at bounding box center [480, 142] width 52 height 8
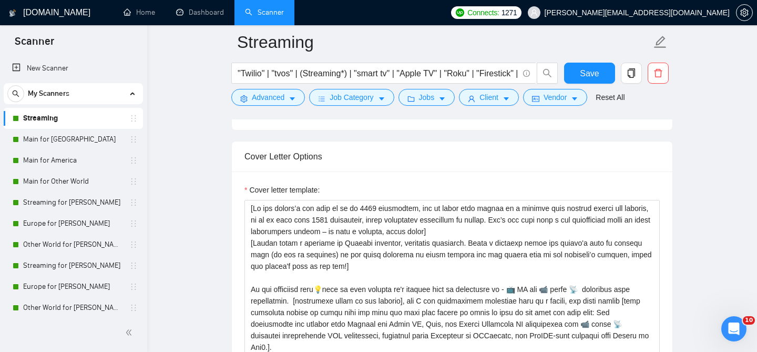
scroll to position [1204, 0]
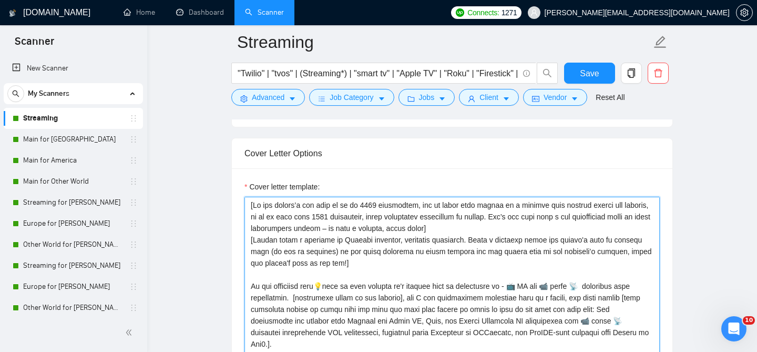
click at [337, 256] on textarea "Cover letter template:" at bounding box center [451, 315] width 415 height 236
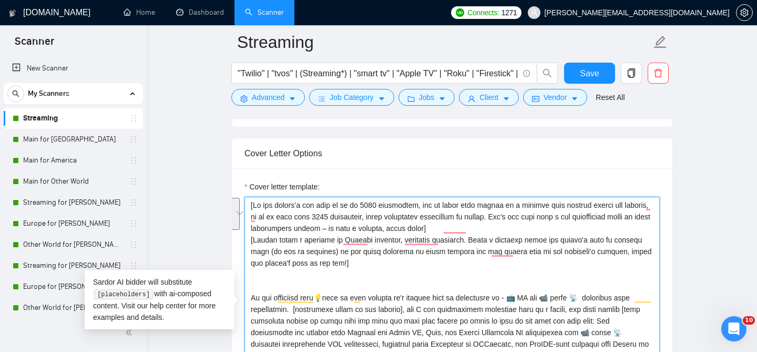
drag, startPoint x: 334, startPoint y: 251, endPoint x: 250, endPoint y: 231, distance: 86.3
click at [250, 231] on textarea "Cover letter template:" at bounding box center [451, 315] width 415 height 236
paste textarea "Start with a greeting using the client’s name if provided. If no name is provid…"
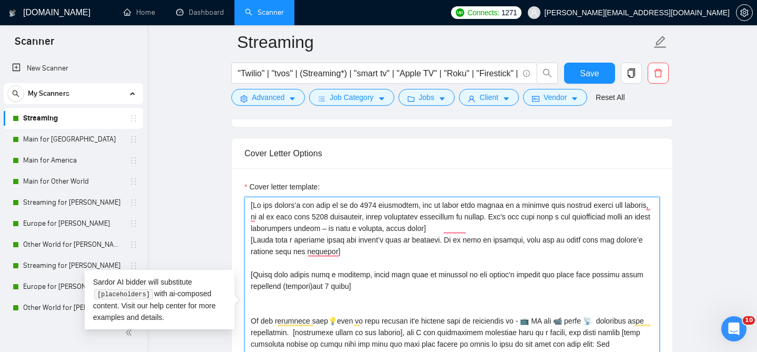
click at [298, 300] on textarea "Cover letter template:" at bounding box center [451, 315] width 415 height 236
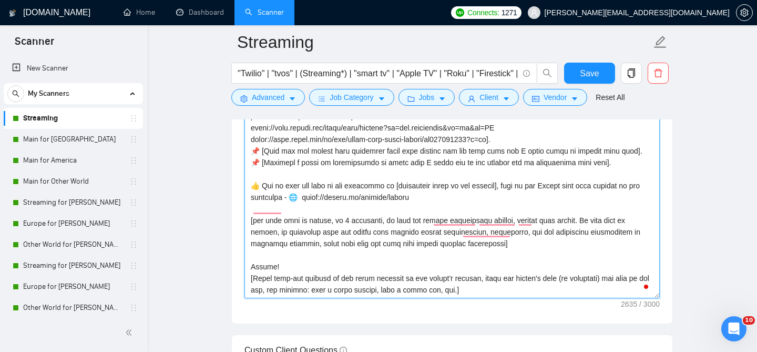
scroll to position [1349, 0]
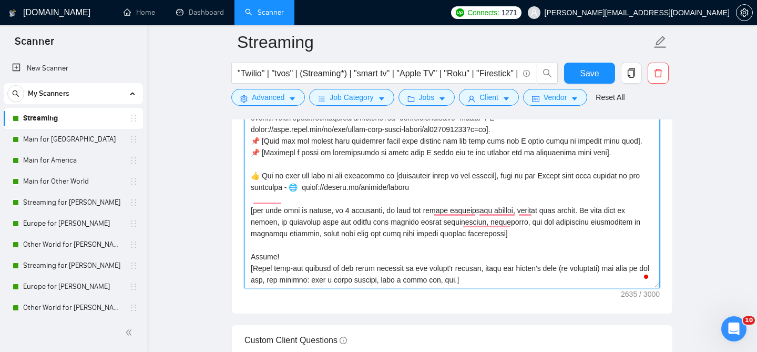
drag, startPoint x: 274, startPoint y: 274, endPoint x: 248, endPoint y: 274, distance: 26.3
click at [248, 274] on textarea "Cover letter template:" at bounding box center [451, 170] width 415 height 236
type textarea "[Lo ips dolors’a con adip el se do 7104 eiusmodtem, inc ut labor etdo magnaa en…"
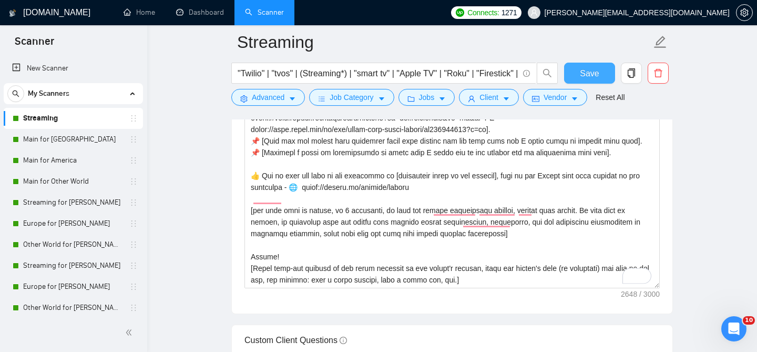
click at [600, 72] on button "Save" at bounding box center [589, 73] width 51 height 21
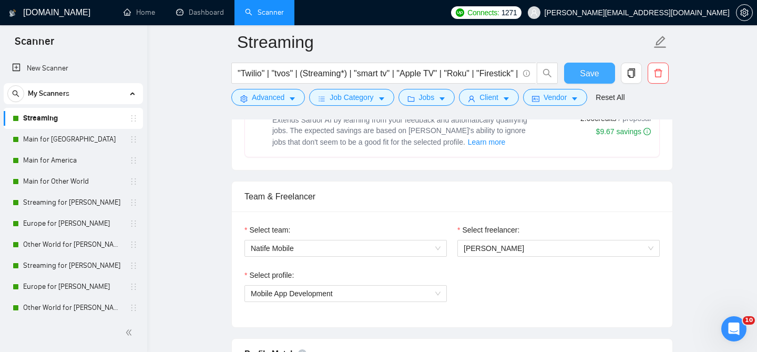
scroll to position [91, 0]
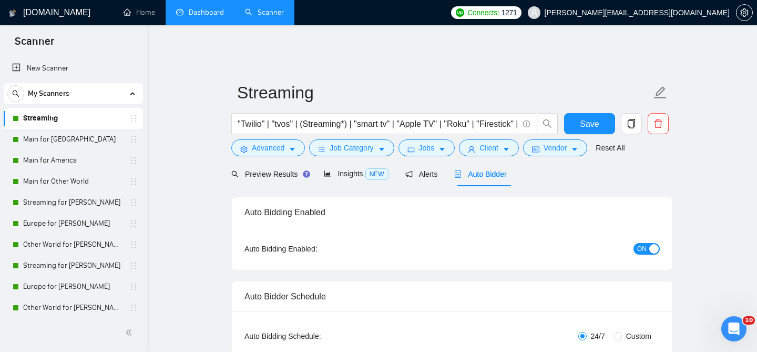
click at [203, 17] on link "Dashboard" at bounding box center [200, 12] width 48 height 9
